Goal: Navigation & Orientation: Find specific page/section

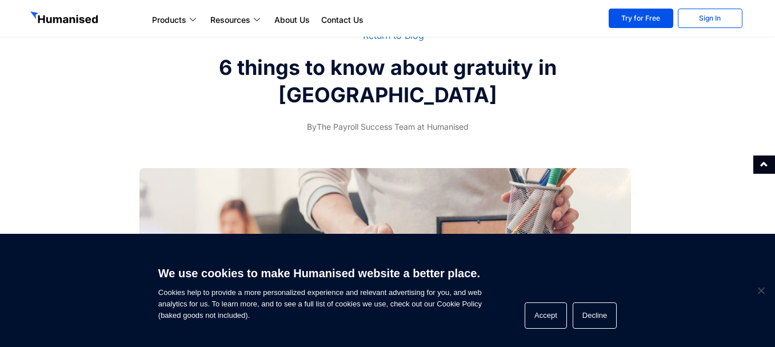
scroll to position [57, 0]
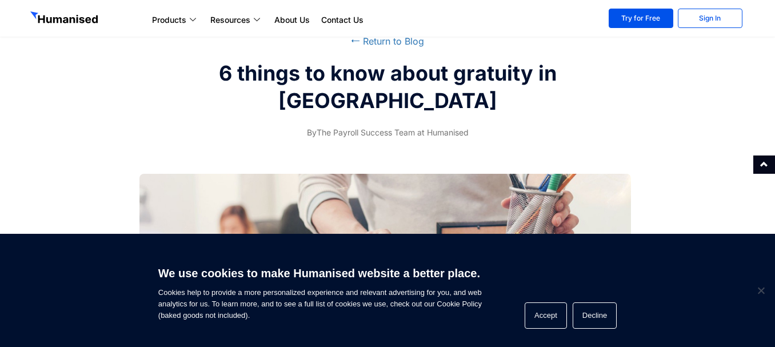
click at [624, 141] on div "⭠ Return to Blog 6 things to know about gratuity in [GEOGRAPHIC_DATA] By The Pa…" at bounding box center [388, 87] width 726 height 117
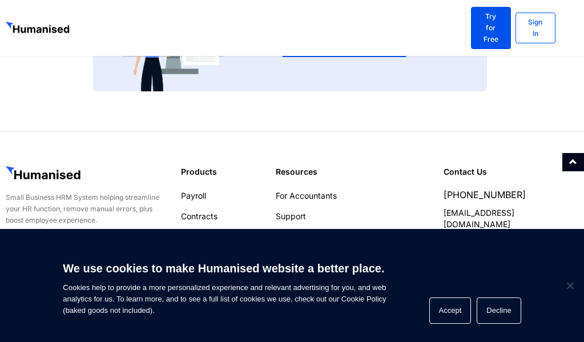
scroll to position [2249, 0]
